Goal: Navigation & Orientation: Find specific page/section

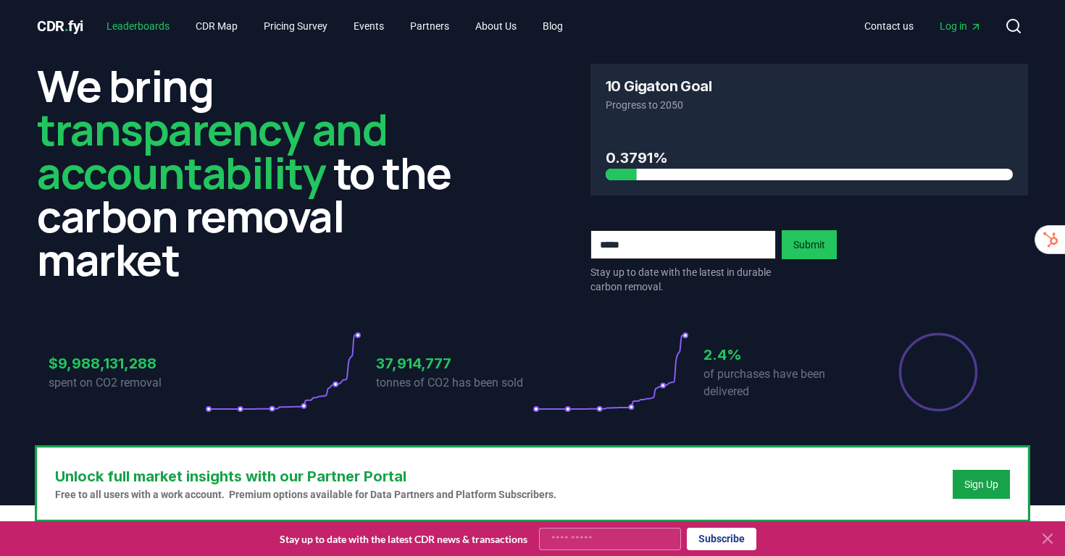
click at [146, 33] on link "Leaderboards" at bounding box center [138, 26] width 86 height 26
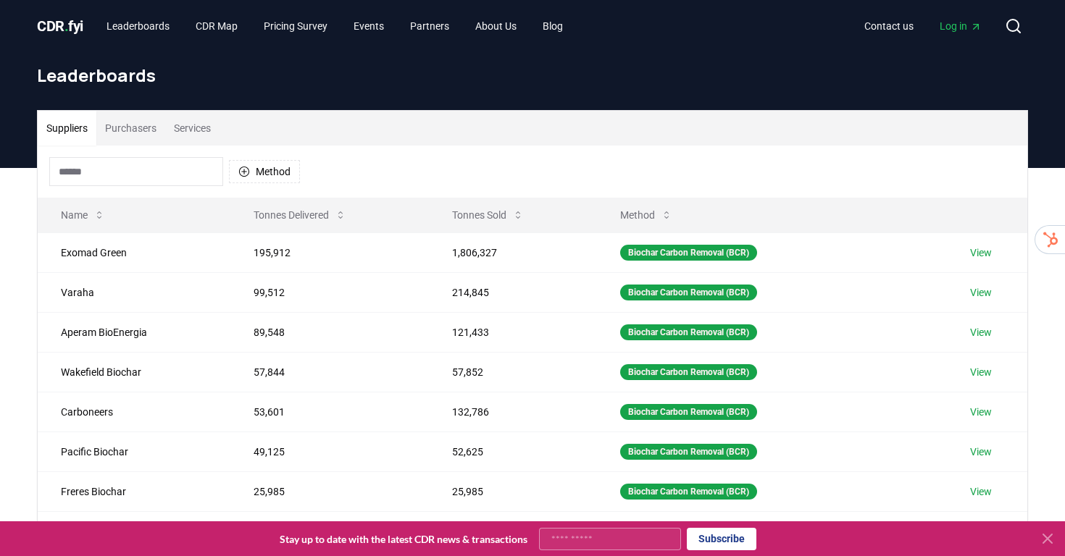
click at [199, 128] on button "Services" at bounding box center [192, 128] width 54 height 35
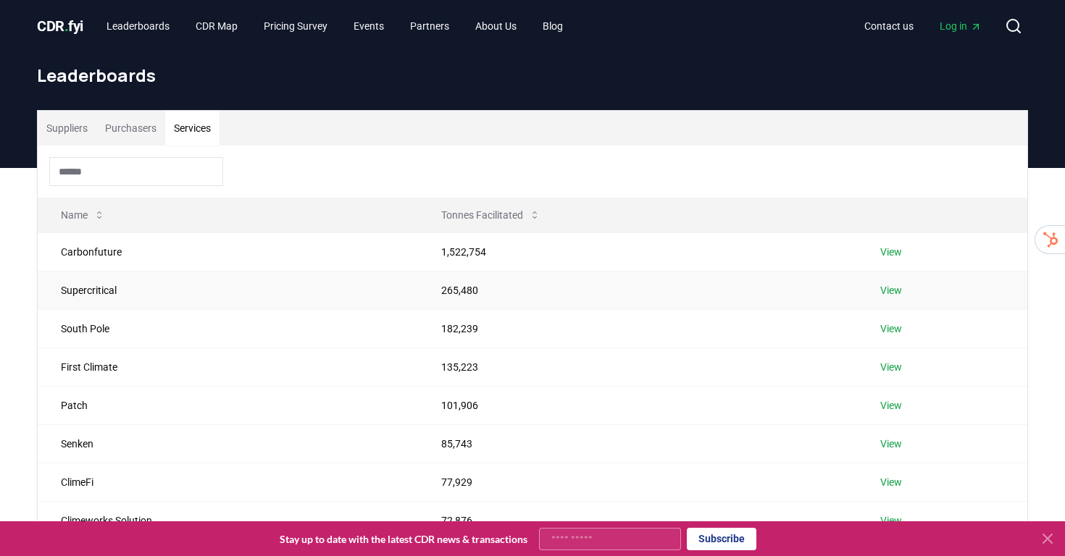
click at [893, 285] on link "View" at bounding box center [891, 290] width 22 height 14
